Goal: Task Accomplishment & Management: Use online tool/utility

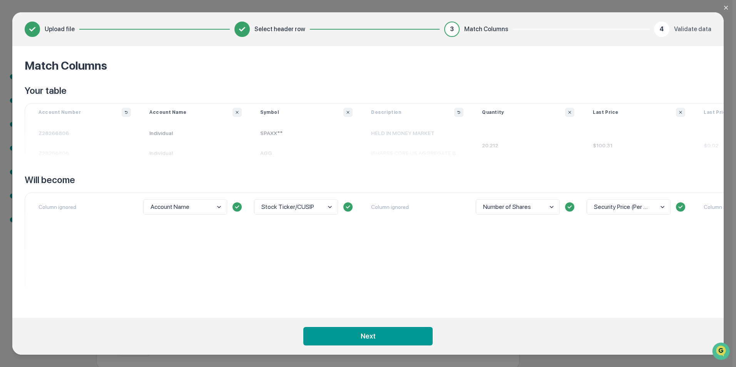
scroll to position [0, 1084]
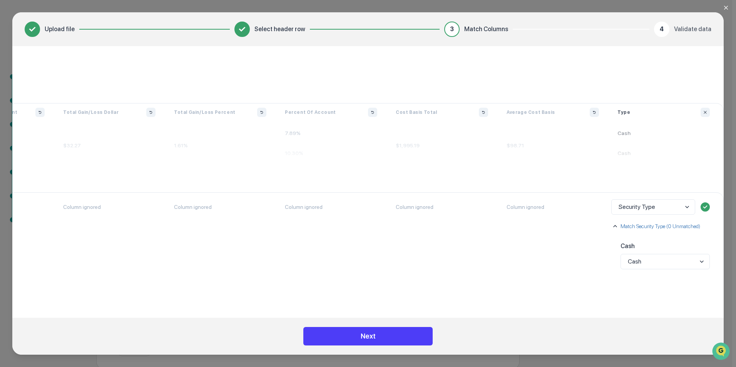
click at [400, 339] on button "Next" at bounding box center [367, 336] width 129 height 18
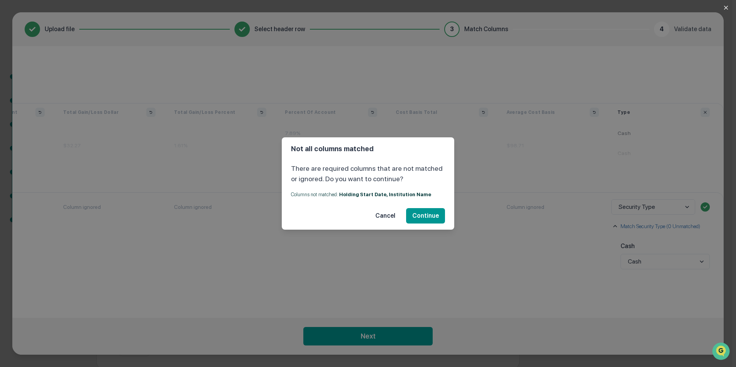
click at [386, 213] on button "Cancel" at bounding box center [385, 215] width 32 height 15
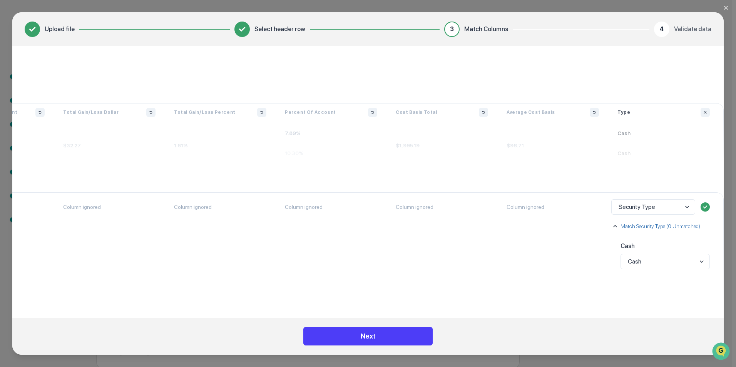
click at [384, 337] on button "Next" at bounding box center [367, 336] width 129 height 18
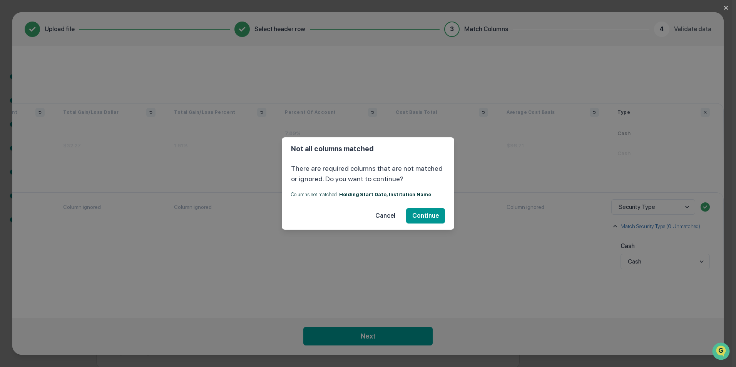
click at [385, 219] on button "Cancel" at bounding box center [385, 215] width 32 height 15
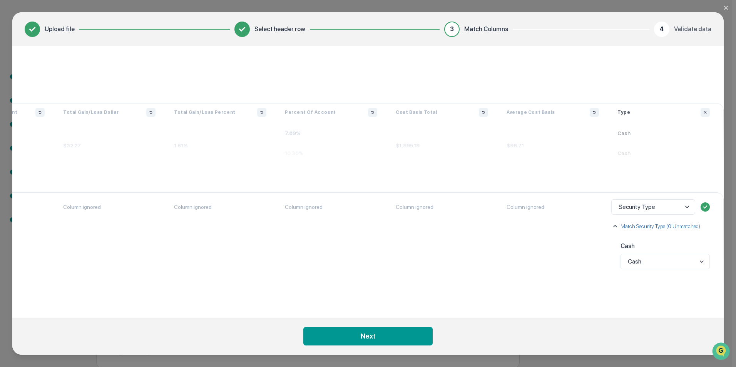
click at [726, 6] on icon "Close modal" at bounding box center [726, 8] width 6 height 6
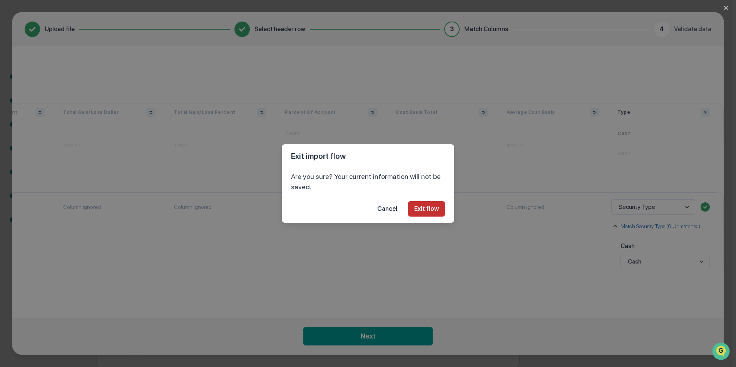
click at [431, 211] on button "Exit flow" at bounding box center [426, 208] width 37 height 15
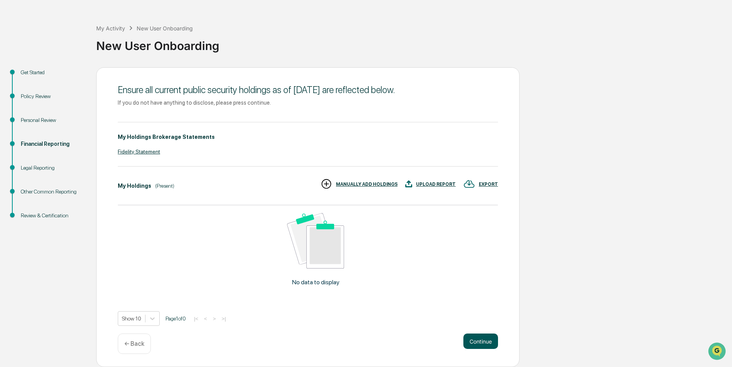
click at [484, 341] on button "Continue" at bounding box center [481, 341] width 35 height 15
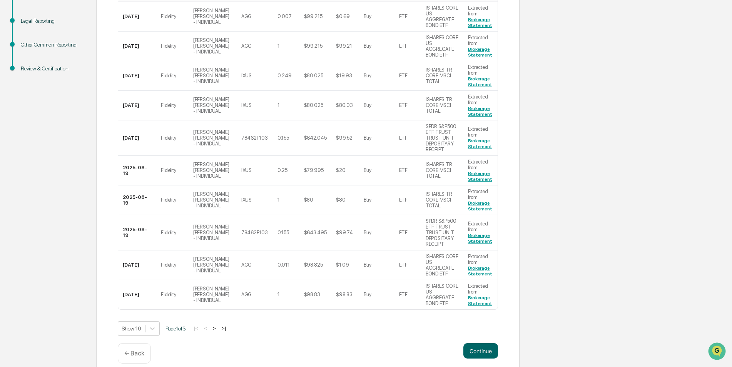
scroll to position [175, 0]
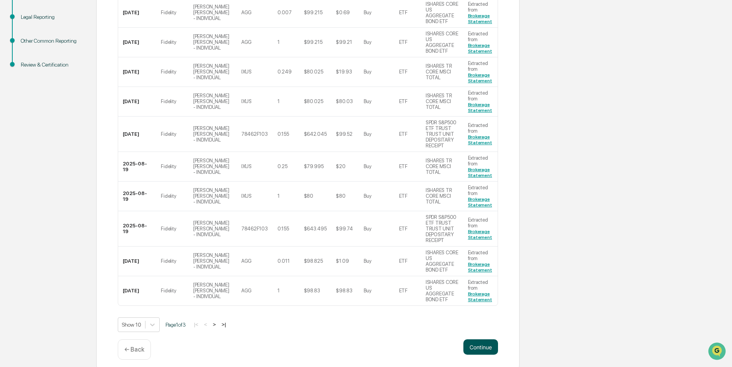
click at [485, 341] on button "Continue" at bounding box center [481, 347] width 35 height 15
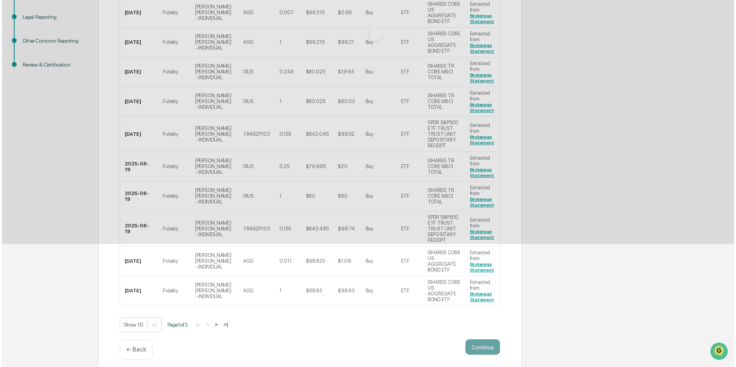
scroll to position [0, 0]
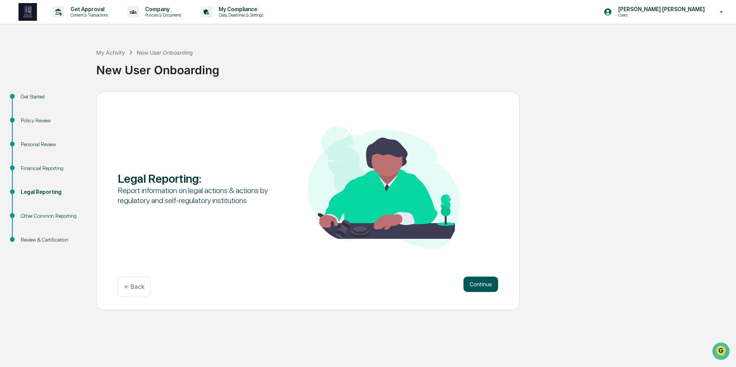
click at [485, 281] on button "Continue" at bounding box center [481, 284] width 35 height 15
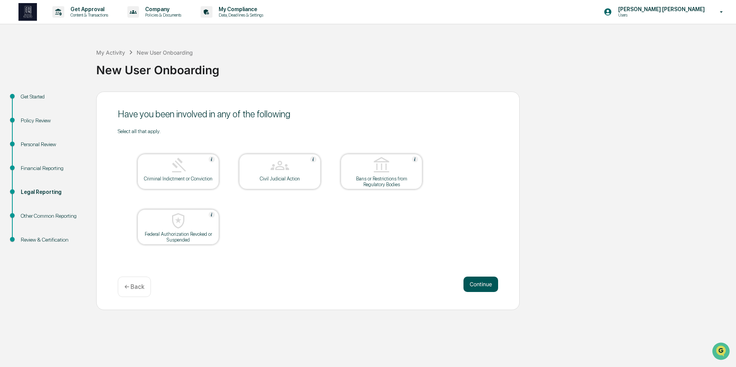
click at [483, 285] on button "Continue" at bounding box center [481, 284] width 35 height 15
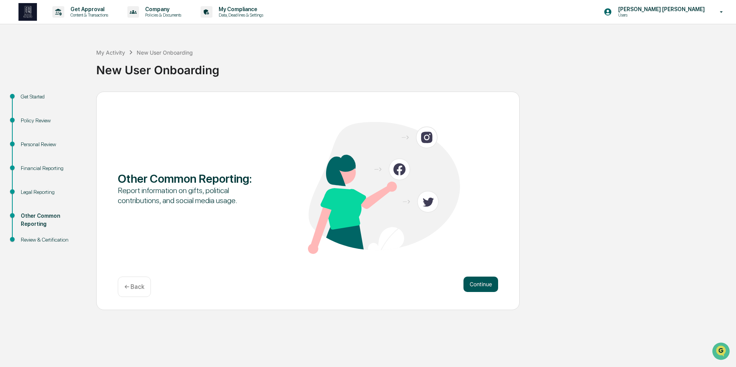
click at [493, 286] on button "Continue" at bounding box center [481, 284] width 35 height 15
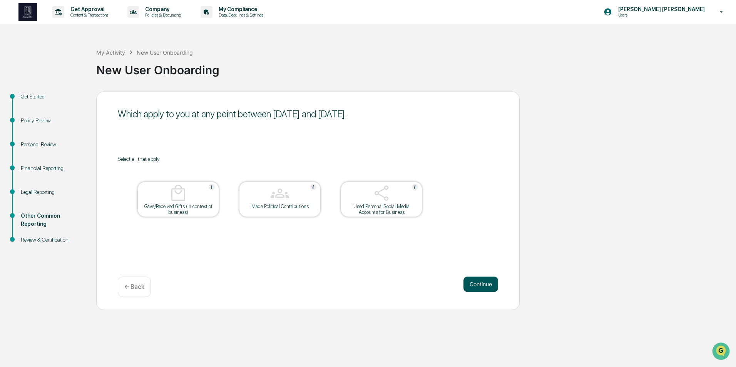
click at [482, 285] on button "Continue" at bounding box center [481, 284] width 35 height 15
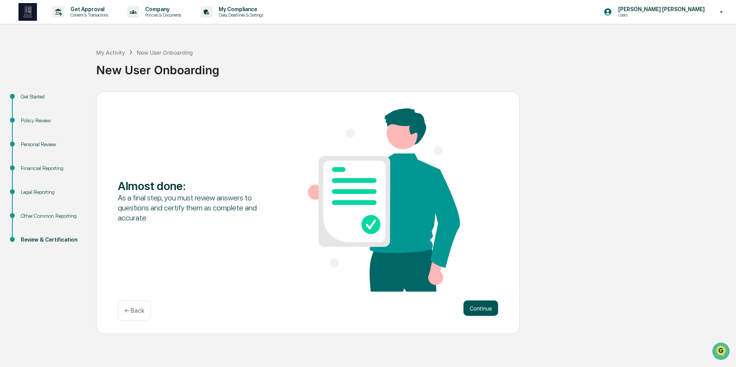
click at [492, 311] on button "Continue" at bounding box center [481, 308] width 35 height 15
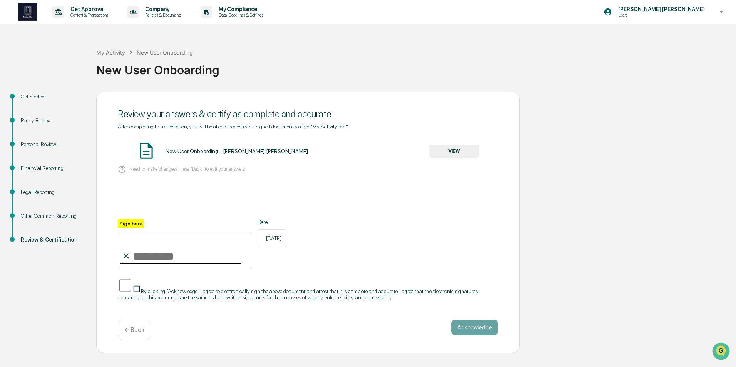
click at [454, 151] on button "VIEW" at bounding box center [454, 151] width 50 height 13
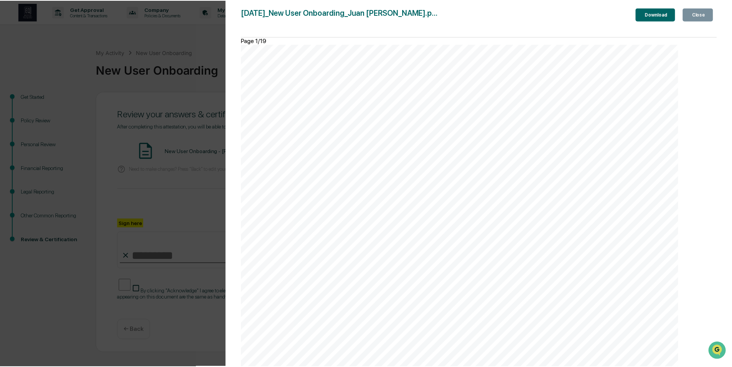
scroll to position [1297, 0]
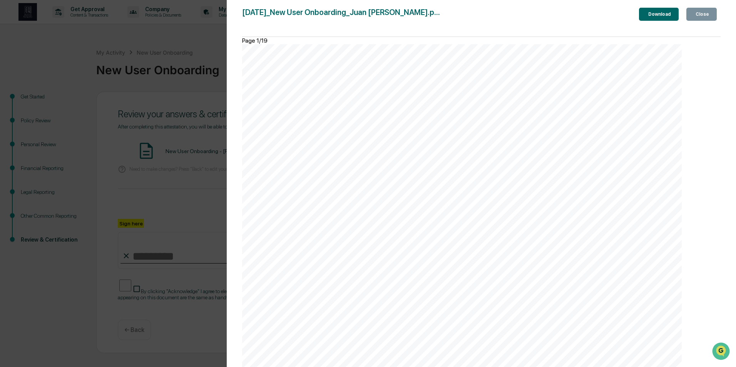
click at [702, 13] on div "Close" at bounding box center [701, 14] width 15 height 5
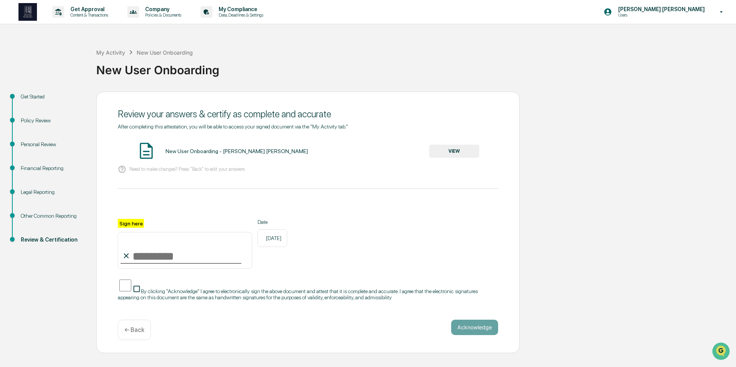
click at [200, 254] on input "Sign here" at bounding box center [185, 250] width 134 height 37
type input "**********"
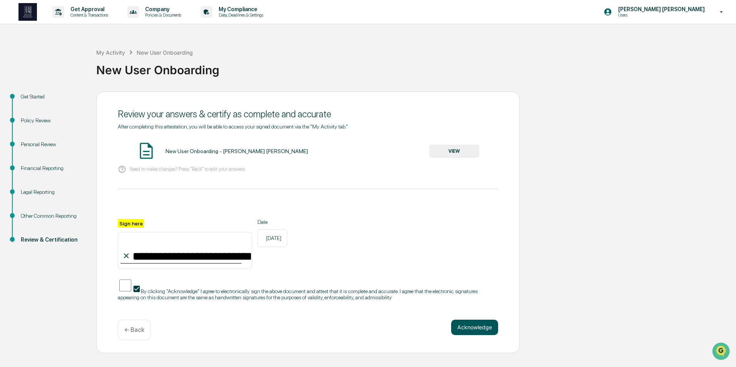
click at [471, 321] on button "Acknowledge" at bounding box center [474, 327] width 47 height 15
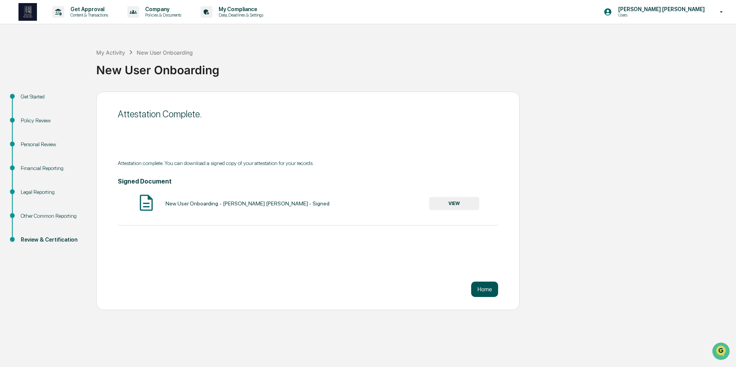
click at [487, 296] on button "Home" at bounding box center [484, 289] width 27 height 15
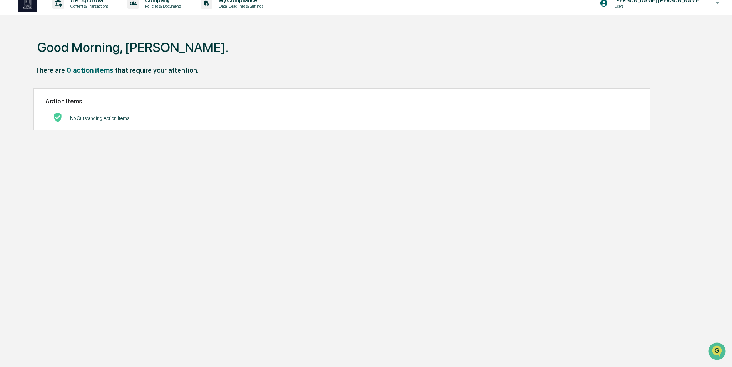
scroll to position [37, 0]
